Goal: Information Seeking & Learning: Learn about a topic

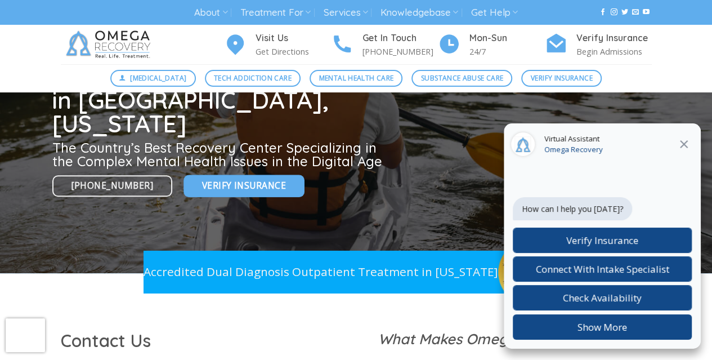
scroll to position [282, 0]
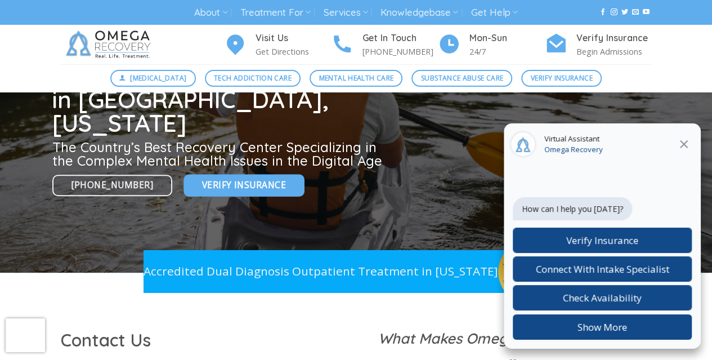
click at [685, 148] on icon at bounding box center [685, 144] width 14 height 14
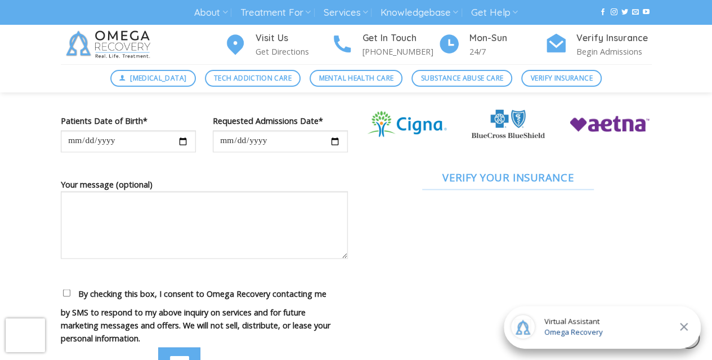
scroll to position [620, 0]
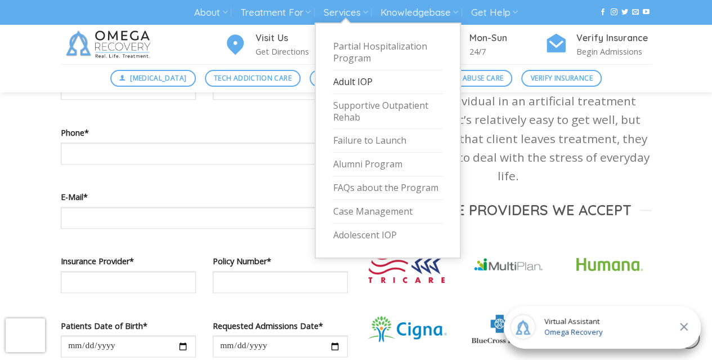
click at [345, 83] on link "Adult IOP" at bounding box center [388, 82] width 110 height 24
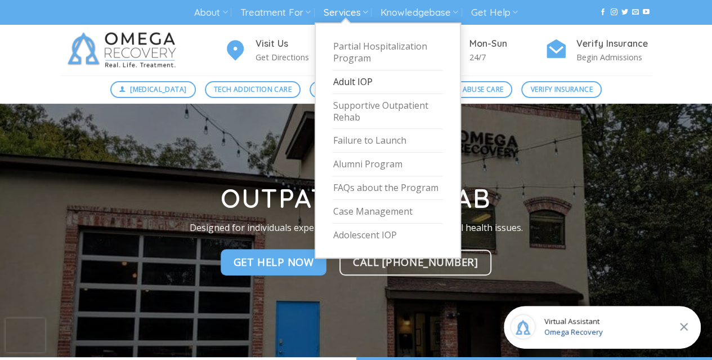
click at [354, 82] on link "Adult IOP" at bounding box center [388, 82] width 110 height 24
click at [356, 135] on link "Failure to Launch" at bounding box center [388, 141] width 110 height 24
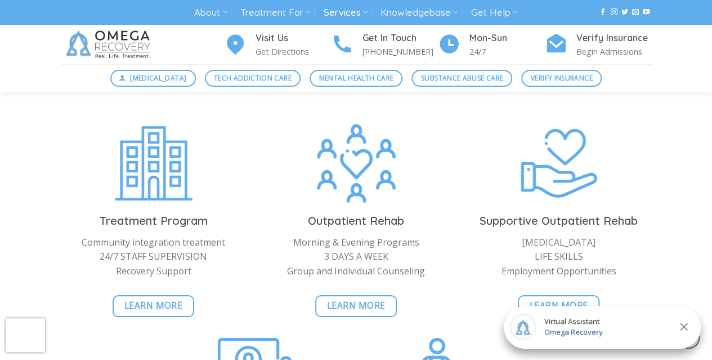
scroll to position [1859, 0]
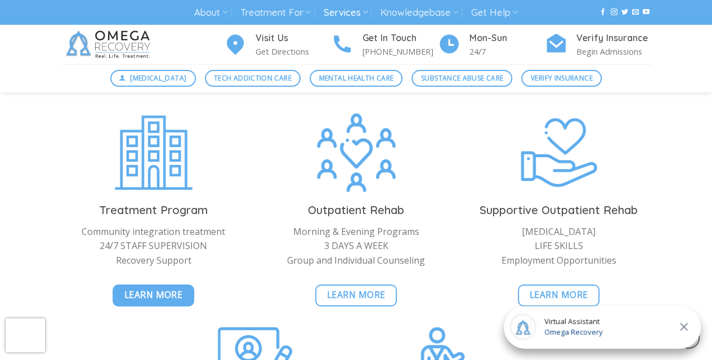
click at [156, 293] on span "Learn More" at bounding box center [153, 295] width 59 height 14
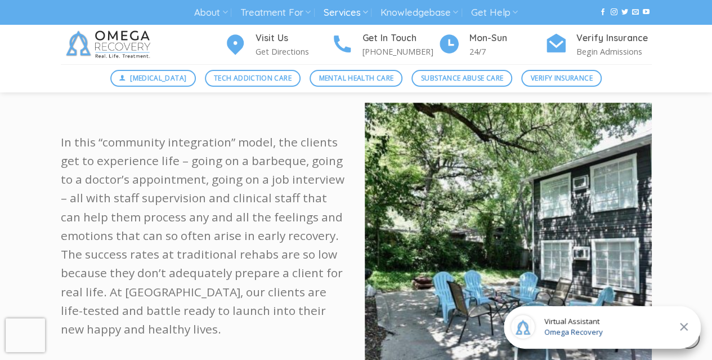
scroll to position [620, 0]
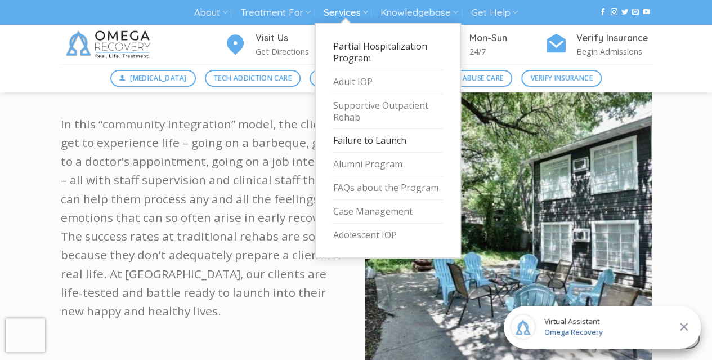
click at [358, 141] on link "Failure to Launch" at bounding box center [388, 141] width 110 height 24
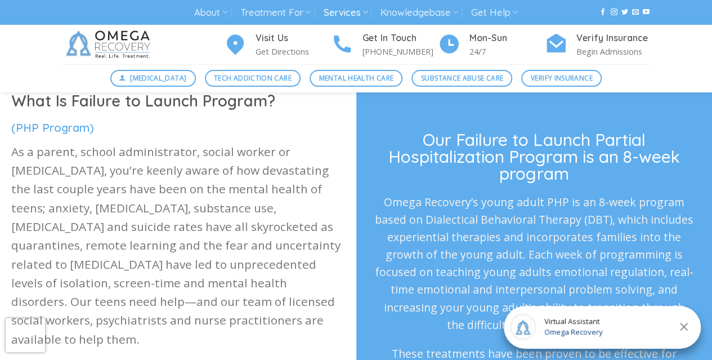
scroll to position [338, 0]
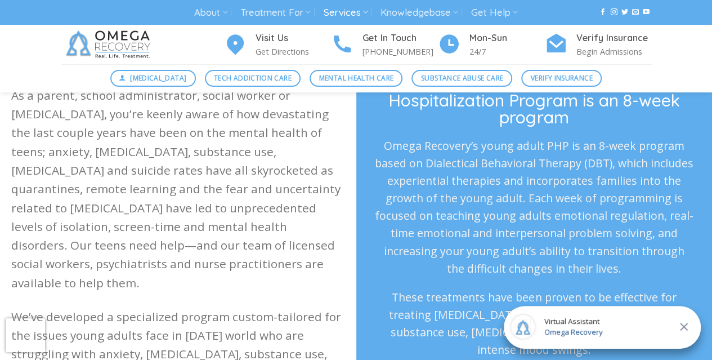
click at [689, 329] on icon at bounding box center [685, 327] width 14 height 14
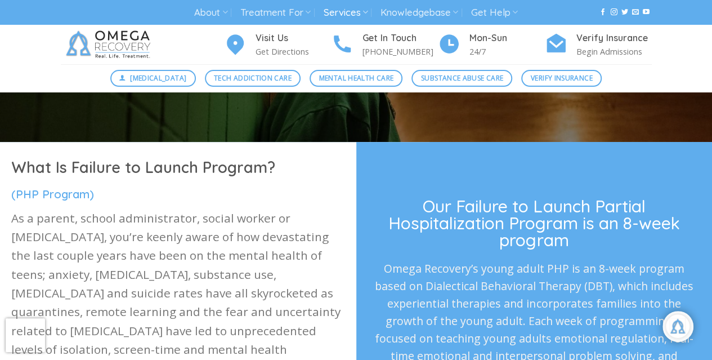
scroll to position [225, 0]
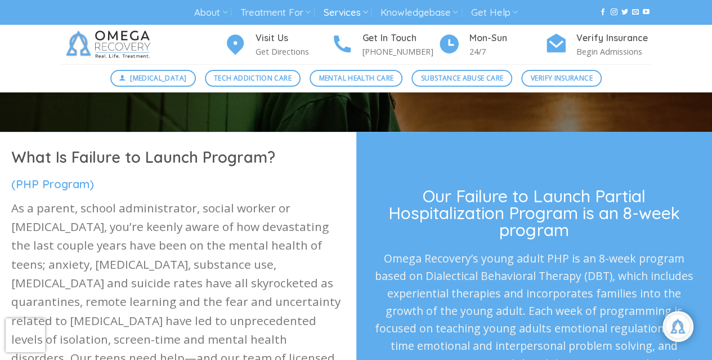
click at [80, 49] on img at bounding box center [110, 44] width 99 height 39
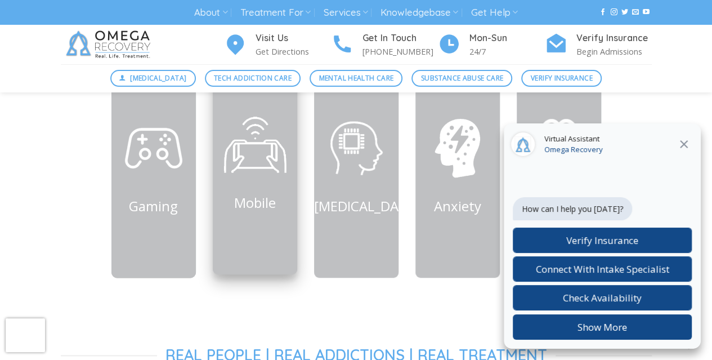
scroll to position [563, 0]
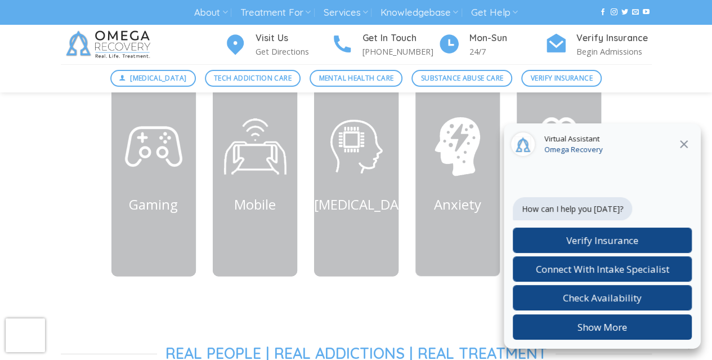
click at [684, 144] on icon at bounding box center [684, 144] width 8 height 8
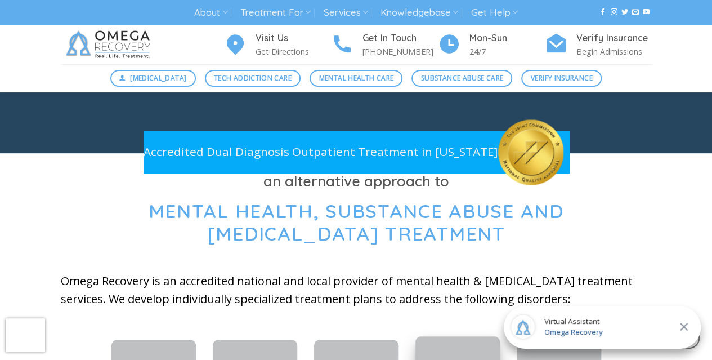
scroll to position [225, 0]
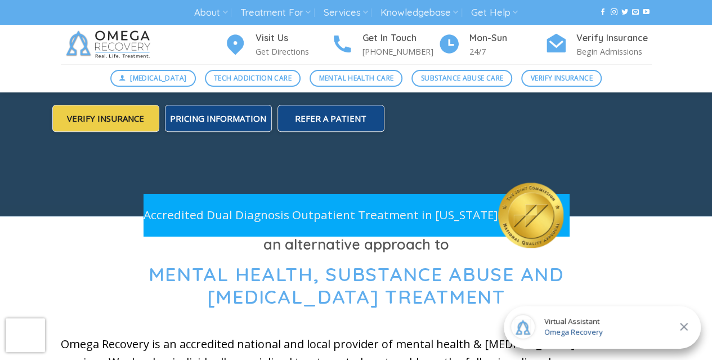
click at [685, 328] on icon at bounding box center [684, 327] width 8 height 8
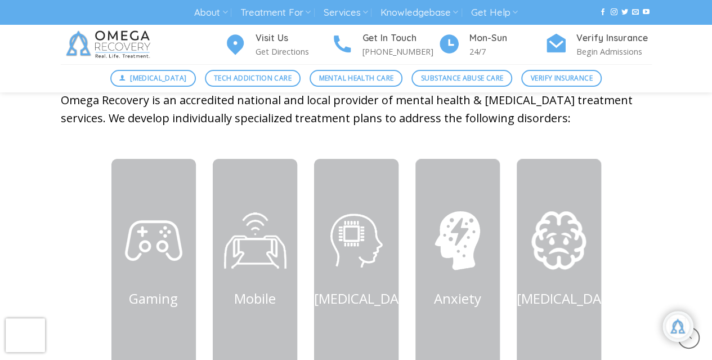
scroll to position [282, 0]
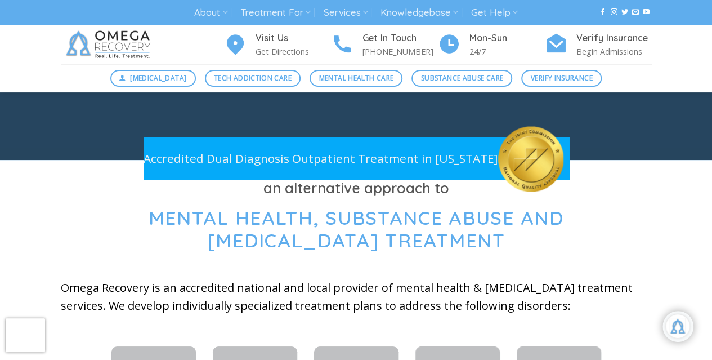
click at [266, 233] on span "Mental Health, Substance Abuse and Technology Addiction Treatment" at bounding box center [357, 229] width 416 height 47
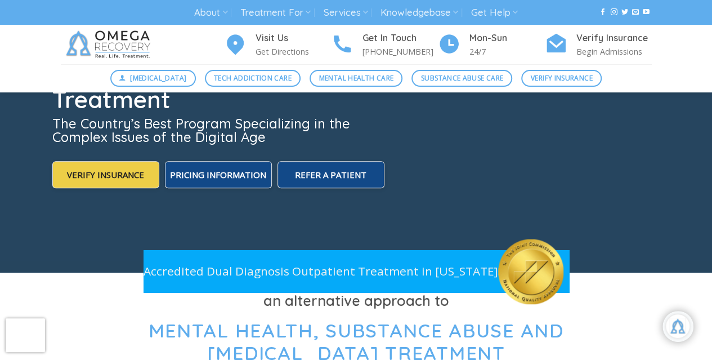
scroll to position [0, 0]
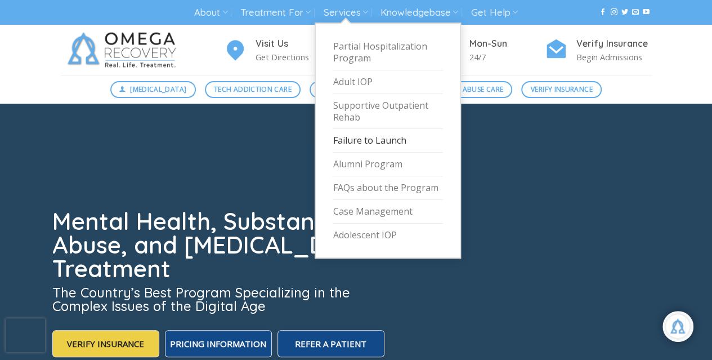
click at [368, 139] on link "Failure to Launch" at bounding box center [388, 141] width 110 height 24
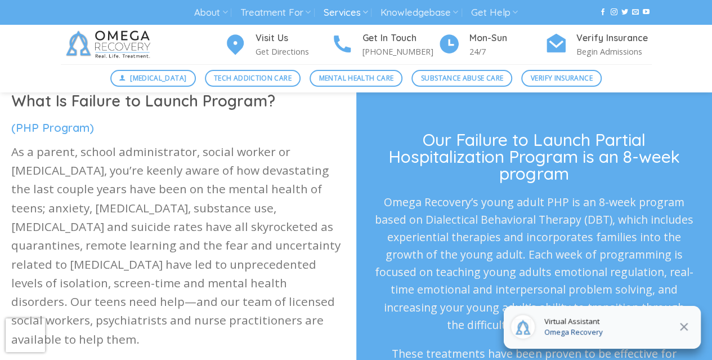
scroll to position [338, 0]
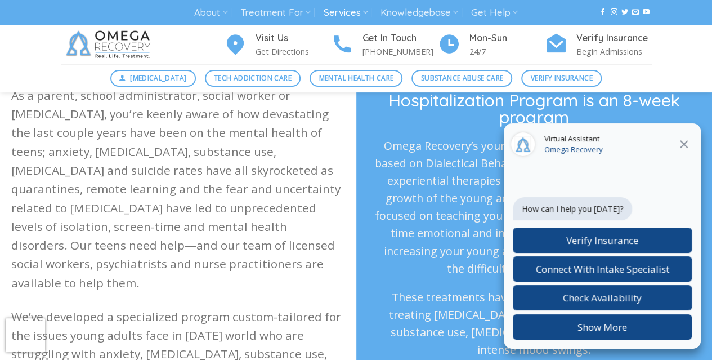
click at [684, 144] on icon at bounding box center [684, 144] width 8 height 8
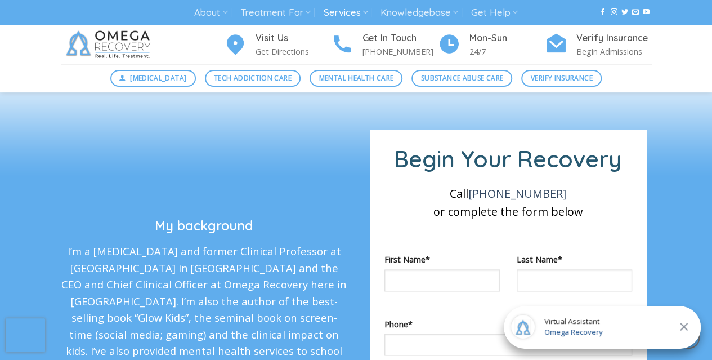
scroll to position [732, 0]
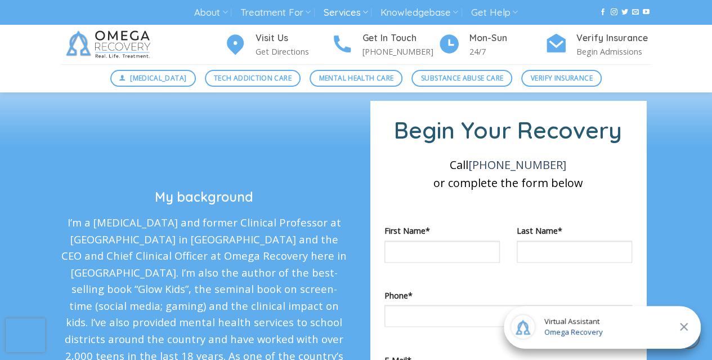
click at [685, 327] on icon at bounding box center [684, 327] width 8 height 8
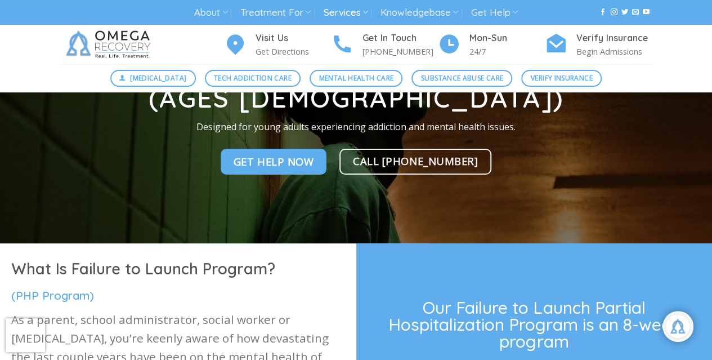
scroll to position [0, 0]
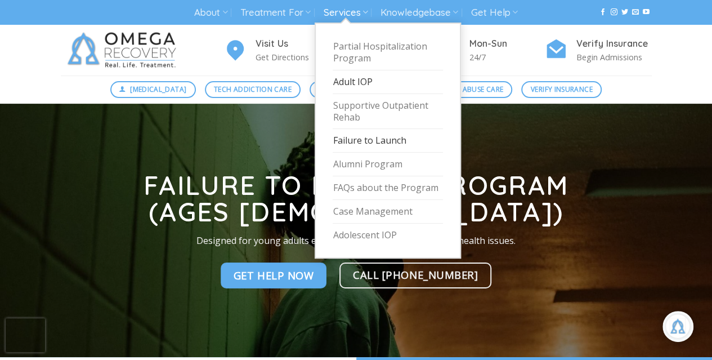
click at [349, 82] on link "Adult IOP" at bounding box center [388, 82] width 110 height 24
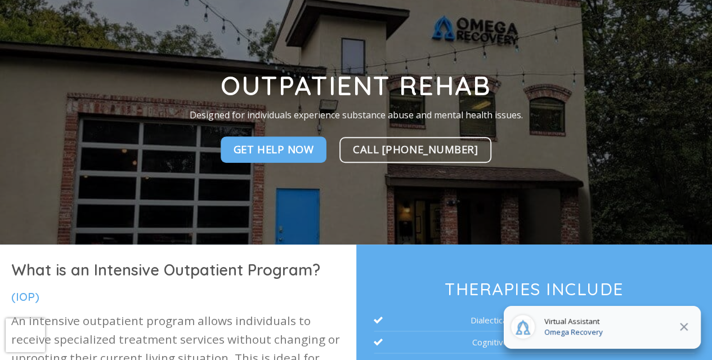
scroll to position [282, 0]
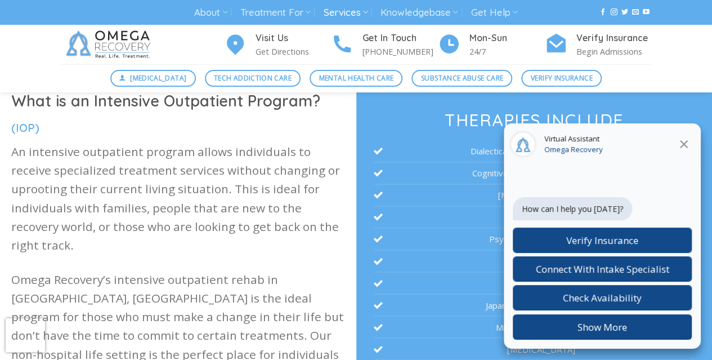
click at [684, 145] on icon at bounding box center [684, 144] width 8 height 8
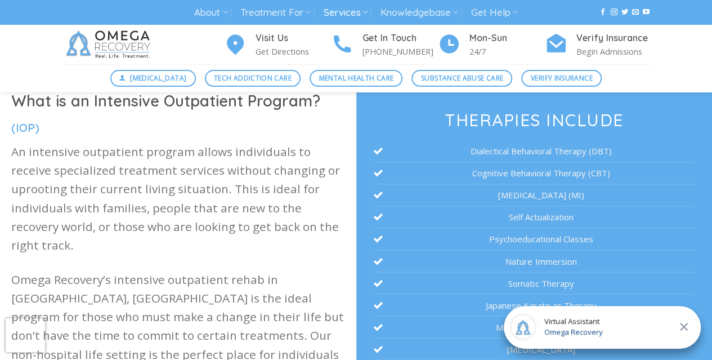
scroll to position [0, 0]
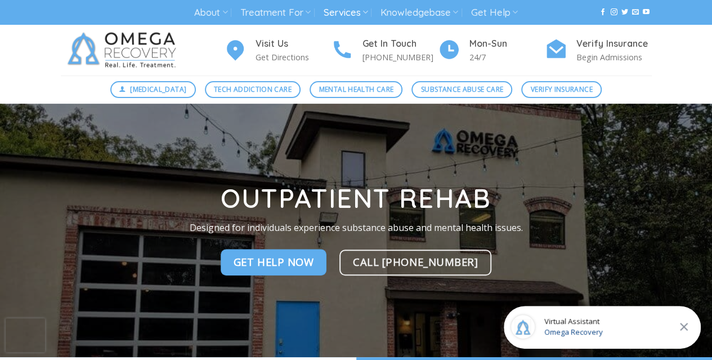
click at [680, 329] on icon at bounding box center [685, 327] width 14 height 14
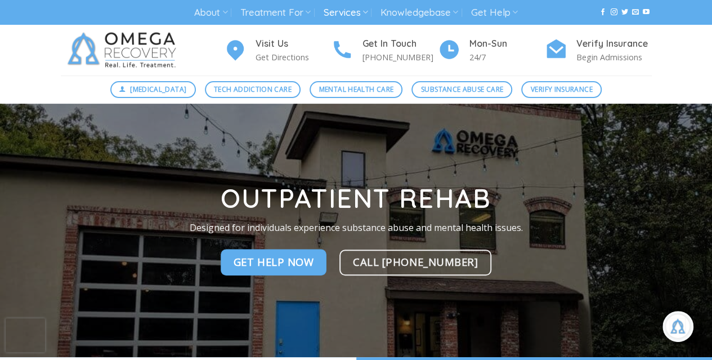
scroll to position [77, 0]
